Goal: Check status: Check status

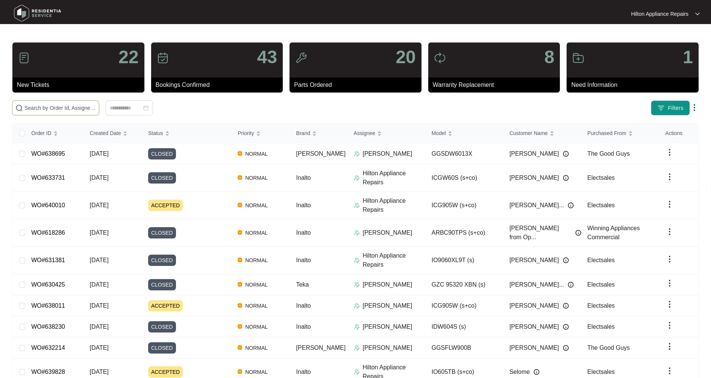
click at [42, 105] on input "text" at bounding box center [59, 108] width 71 height 8
type input "627509"
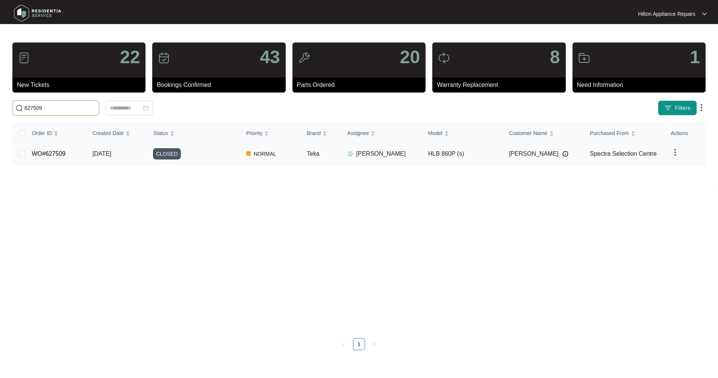
click at [111, 150] on span "[DATE]" at bounding box center [101, 153] width 19 height 6
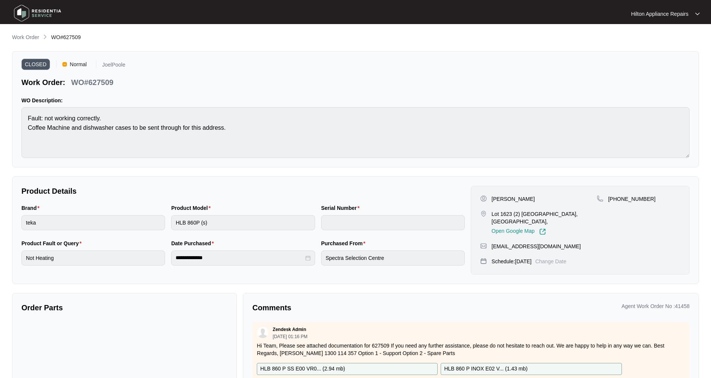
click at [28, 40] on p "Work Order" at bounding box center [25, 37] width 27 height 8
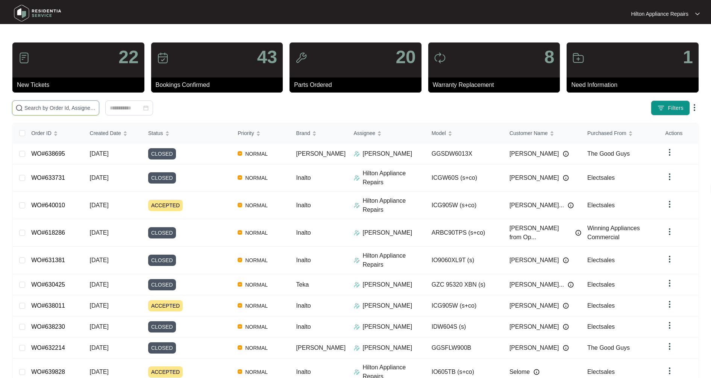
click at [64, 108] on input "text" at bounding box center [59, 108] width 71 height 8
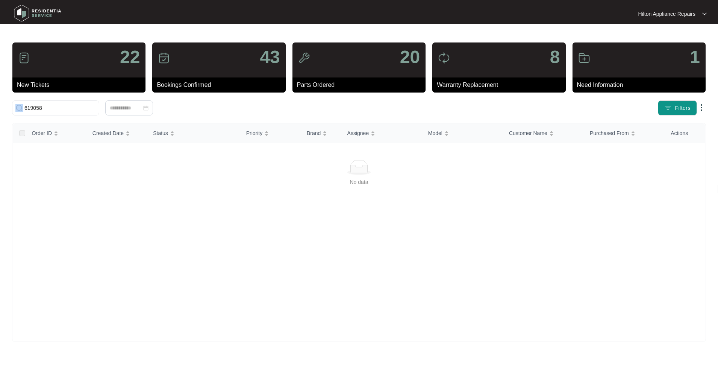
drag, startPoint x: 68, startPoint y: 114, endPoint x: -22, endPoint y: 102, distance: 90.3
click at [0, 102] on html "Hilton Appliance Repairs Hilton App... 22 New Tickets 43 Bookings Confirmed 20 …" at bounding box center [359, 189] width 718 height 378
click at [64, 105] on input "619058" at bounding box center [59, 108] width 71 height 8
drag, startPoint x: 5, startPoint y: 109, endPoint x: -2, endPoint y: 109, distance: 6.8
click at [0, 109] on html "Hilton Appliance Repairs Hilton App... 22 New Tickets 43 Bookings Confirmed 20 …" at bounding box center [359, 189] width 718 height 378
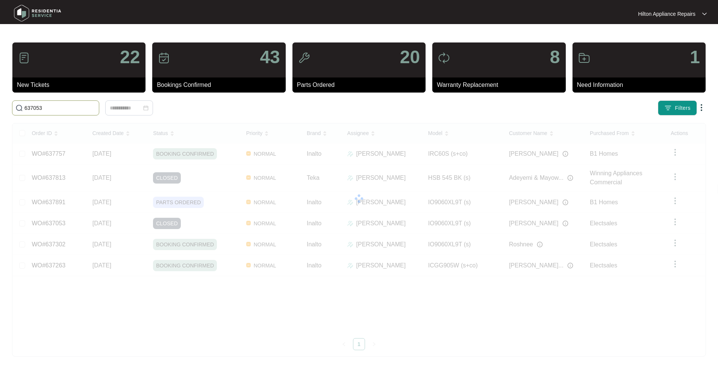
type input "637053"
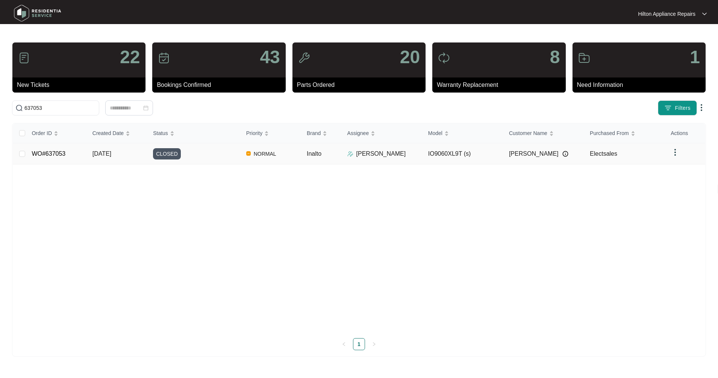
click at [127, 151] on td "[DATE]" at bounding box center [116, 153] width 61 height 21
